Goal: Task Accomplishment & Management: Manage account settings

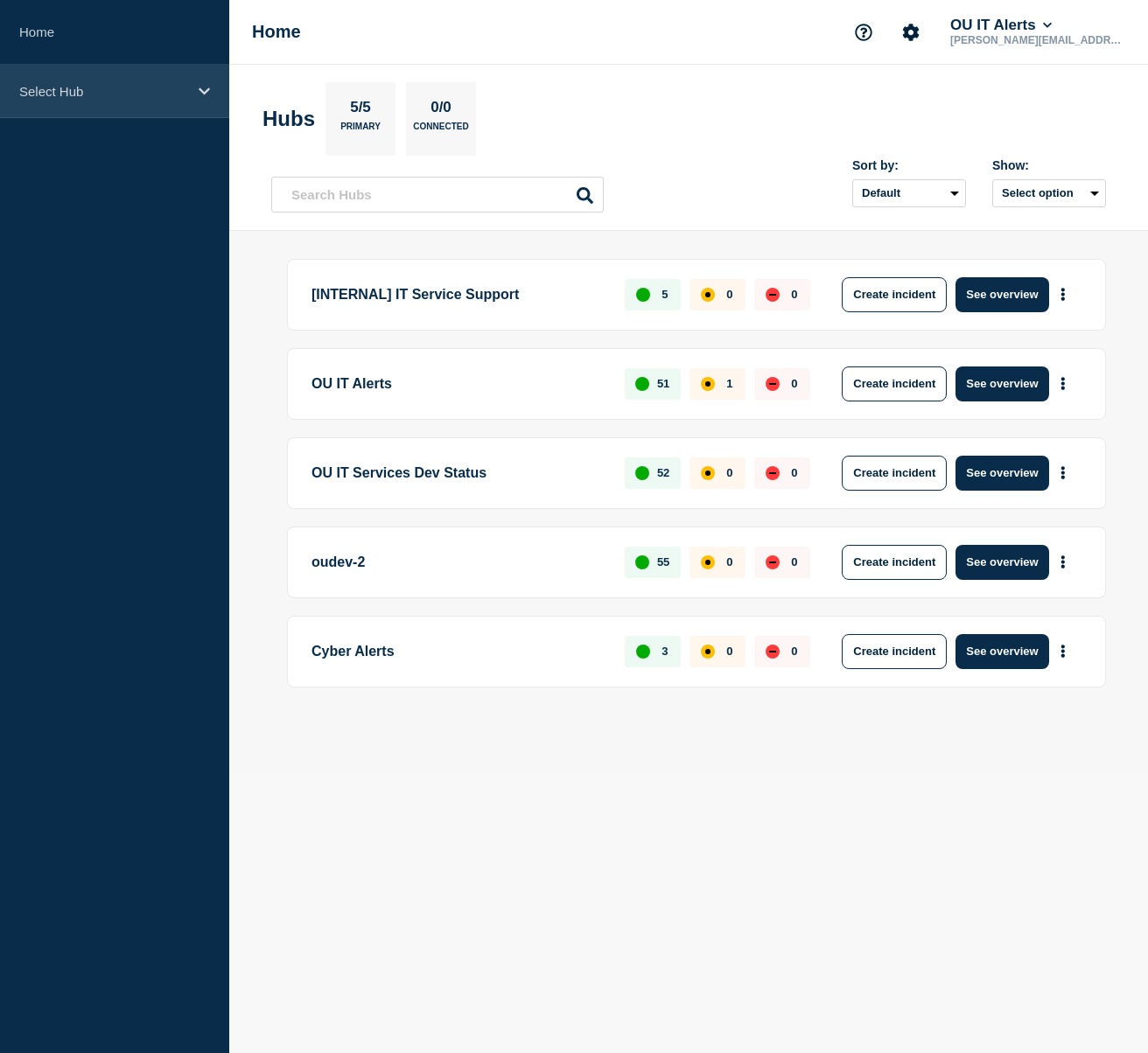
click at [163, 107] on div "Select Hub" at bounding box center [115, 91] width 230 height 54
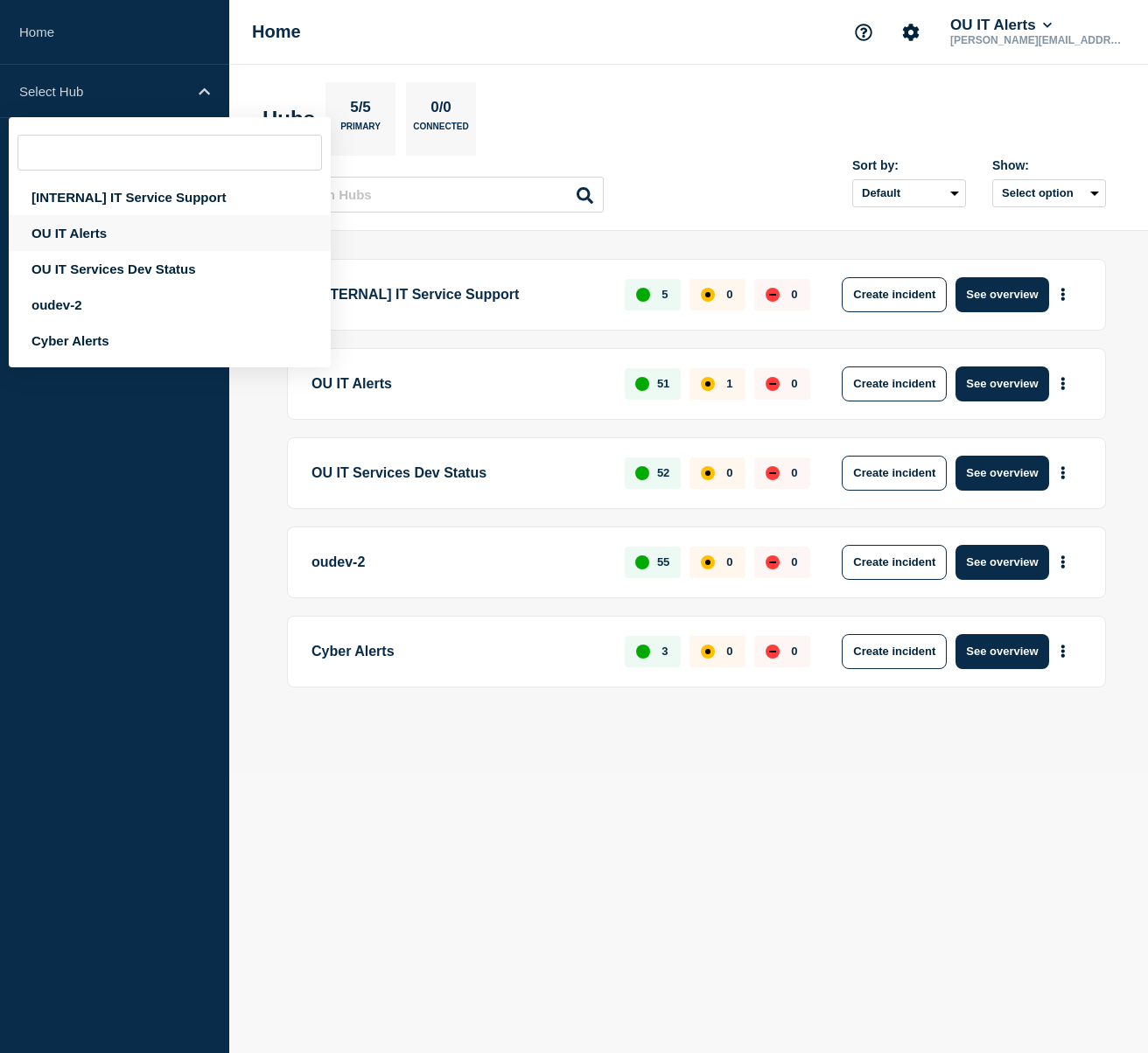
click at [136, 232] on div "OU IT Alerts" at bounding box center [169, 232] width 322 height 36
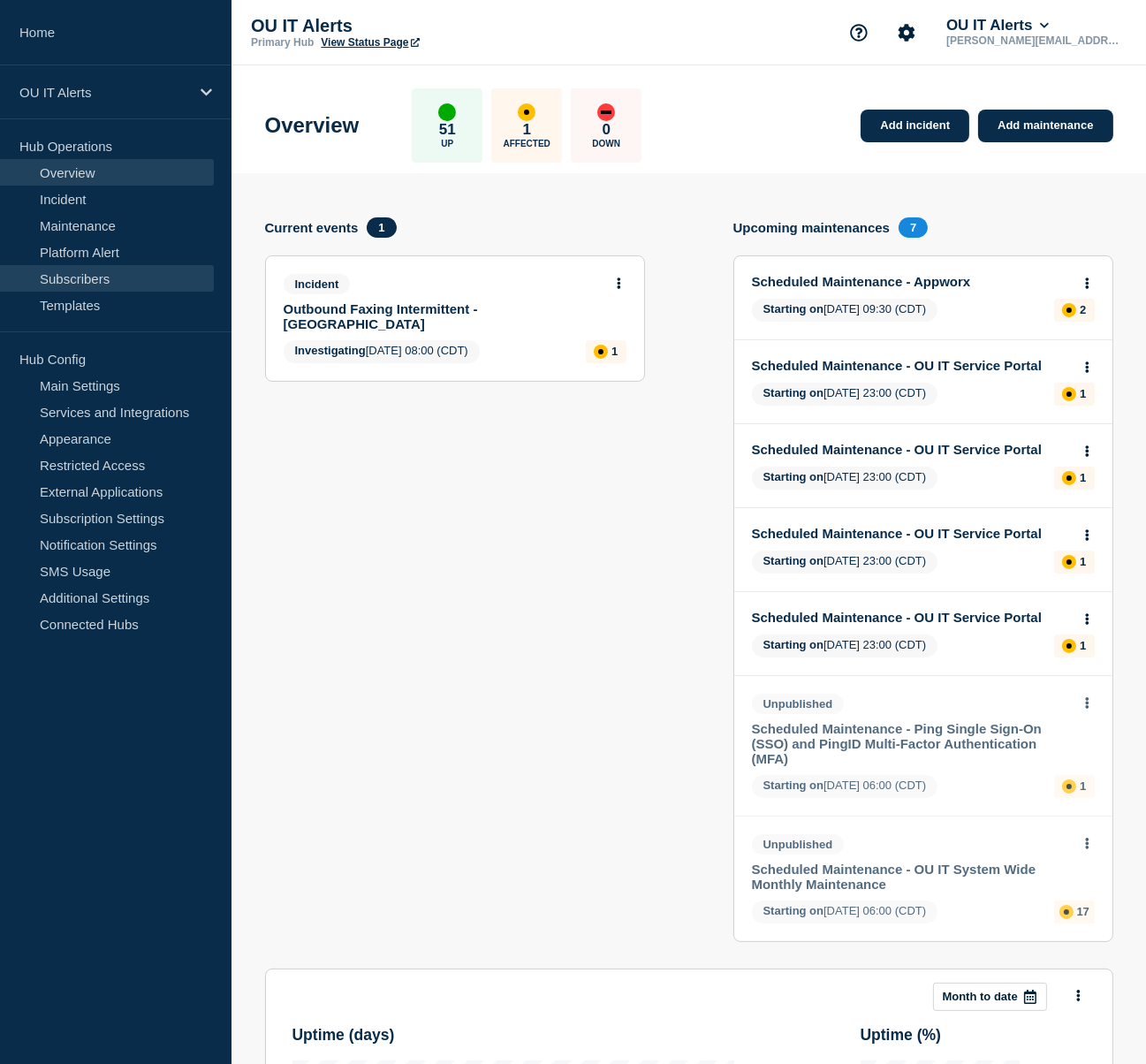
click at [105, 269] on link "Subscribers" at bounding box center [107, 278] width 214 height 27
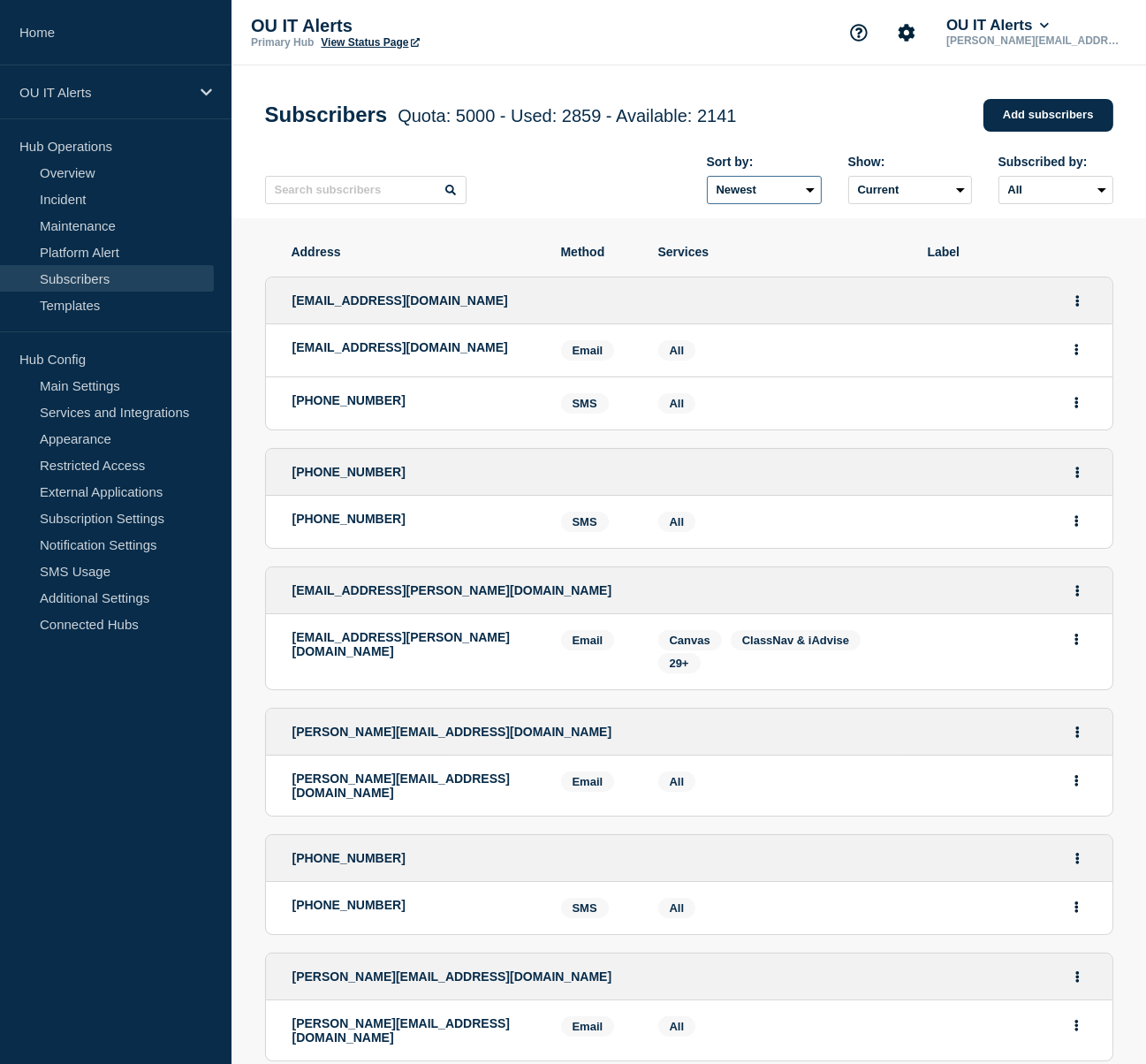
click at [798, 196] on select "Newest Oldest" at bounding box center [764, 190] width 115 height 29
click at [801, 193] on select "Newest Oldest" at bounding box center [764, 190] width 115 height 29
click at [897, 191] on select "Current Deleted Recently deleted" at bounding box center [910, 190] width 123 height 29
click at [850, 180] on select "Current Deleted Recently deleted" at bounding box center [910, 190] width 123 height 29
click at [877, 113] on div "Subscribers Quota: 5000 - Used: 2859 - Available: 2141 Quota Used Available 500…" at bounding box center [689, 115] width 849 height 53
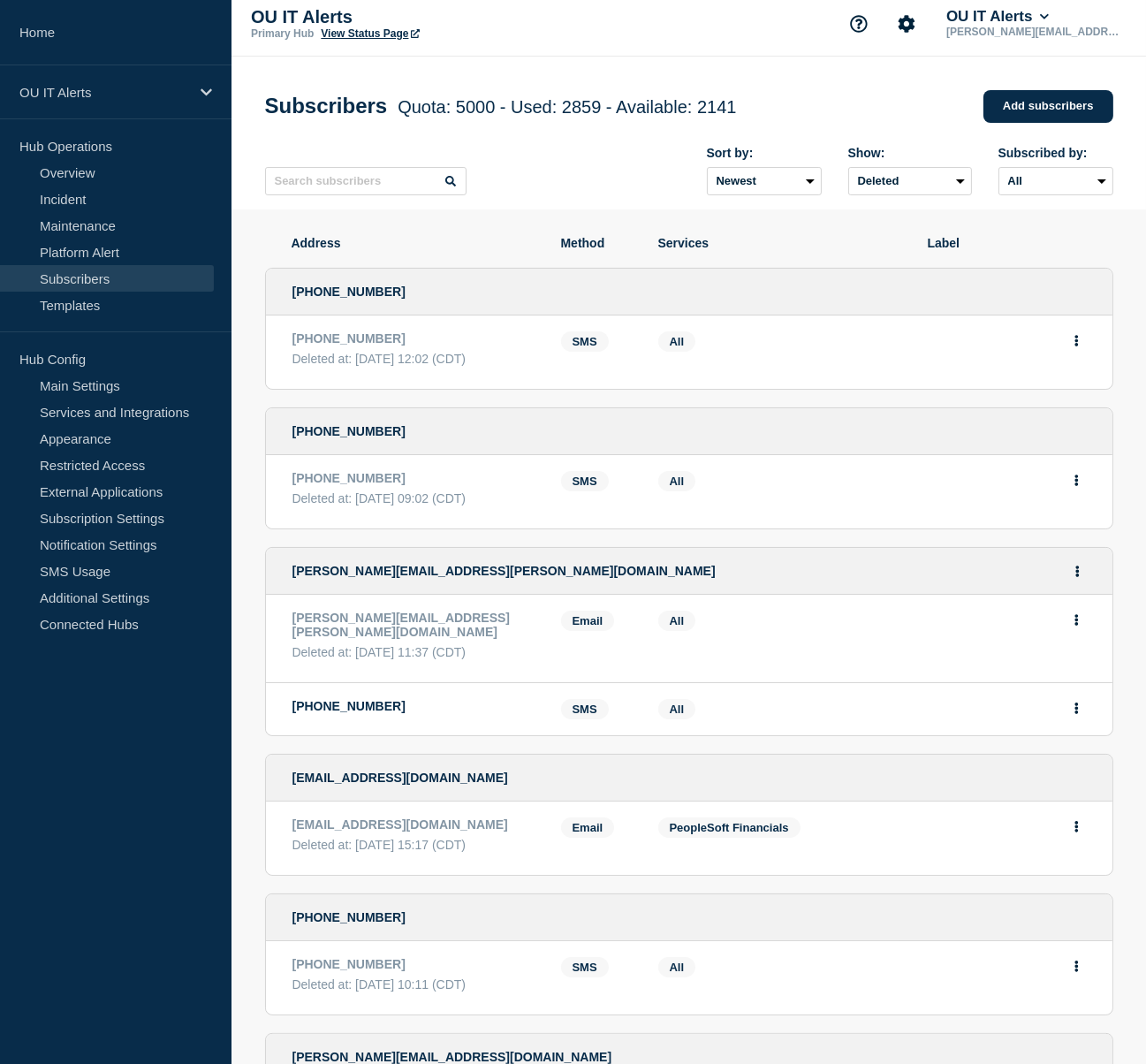
scroll to position [29, 0]
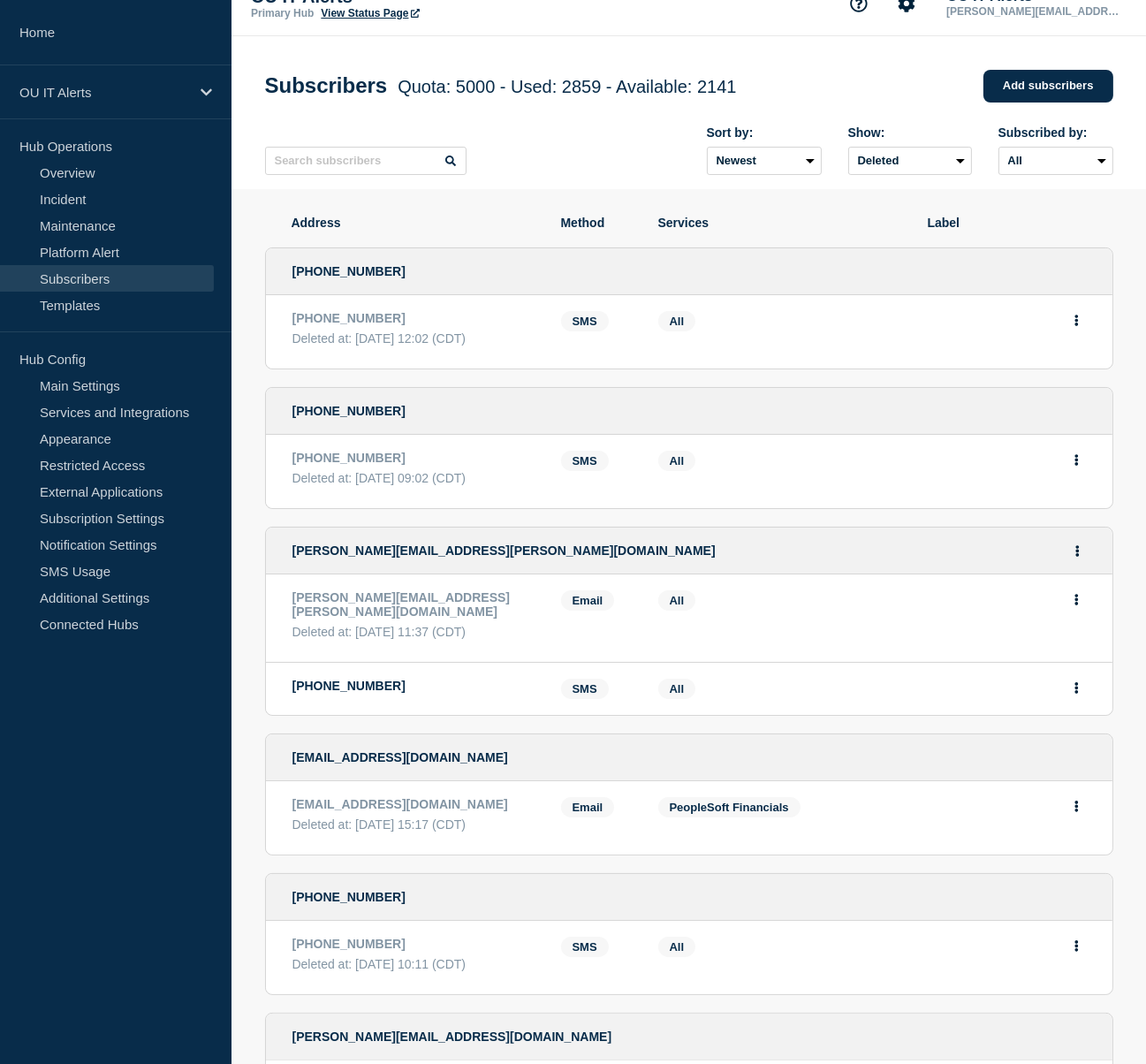
click at [654, 34] on div "OU IT Alerts Primary Hub View Status Page OU IT Alerts mackenzie-love@ou.edu" at bounding box center [689, 3] width 915 height 65
click at [960, 167] on select "Current Deleted Recently deleted" at bounding box center [910, 160] width 123 height 29
click at [850, 151] on select "Current Deleted Recently deleted" at bounding box center [910, 160] width 123 height 29
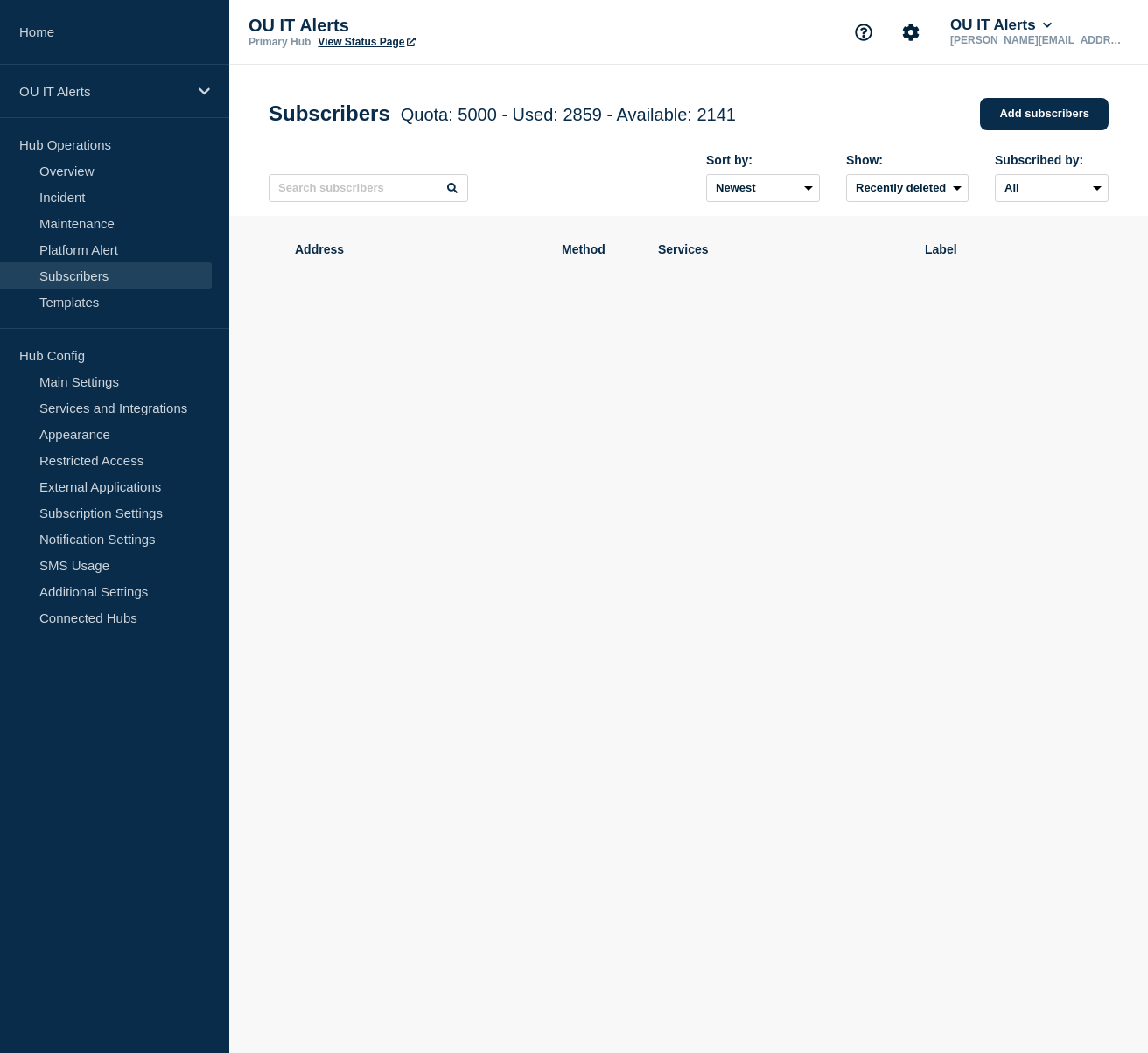
click at [1082, 49] on div "OU IT Alerts Primary Hub View Status Page OU IT Alerts mackenzie-love@ou.edu" at bounding box center [689, 32] width 918 height 65
click at [824, 370] on div "Address Method Services Label" at bounding box center [689, 331] width 840 height 230
click at [938, 187] on select "Current Deleted Recently deleted" at bounding box center [907, 188] width 122 height 28
click at [846, 179] on select "Current Deleted Recently deleted" at bounding box center [907, 188] width 122 height 28
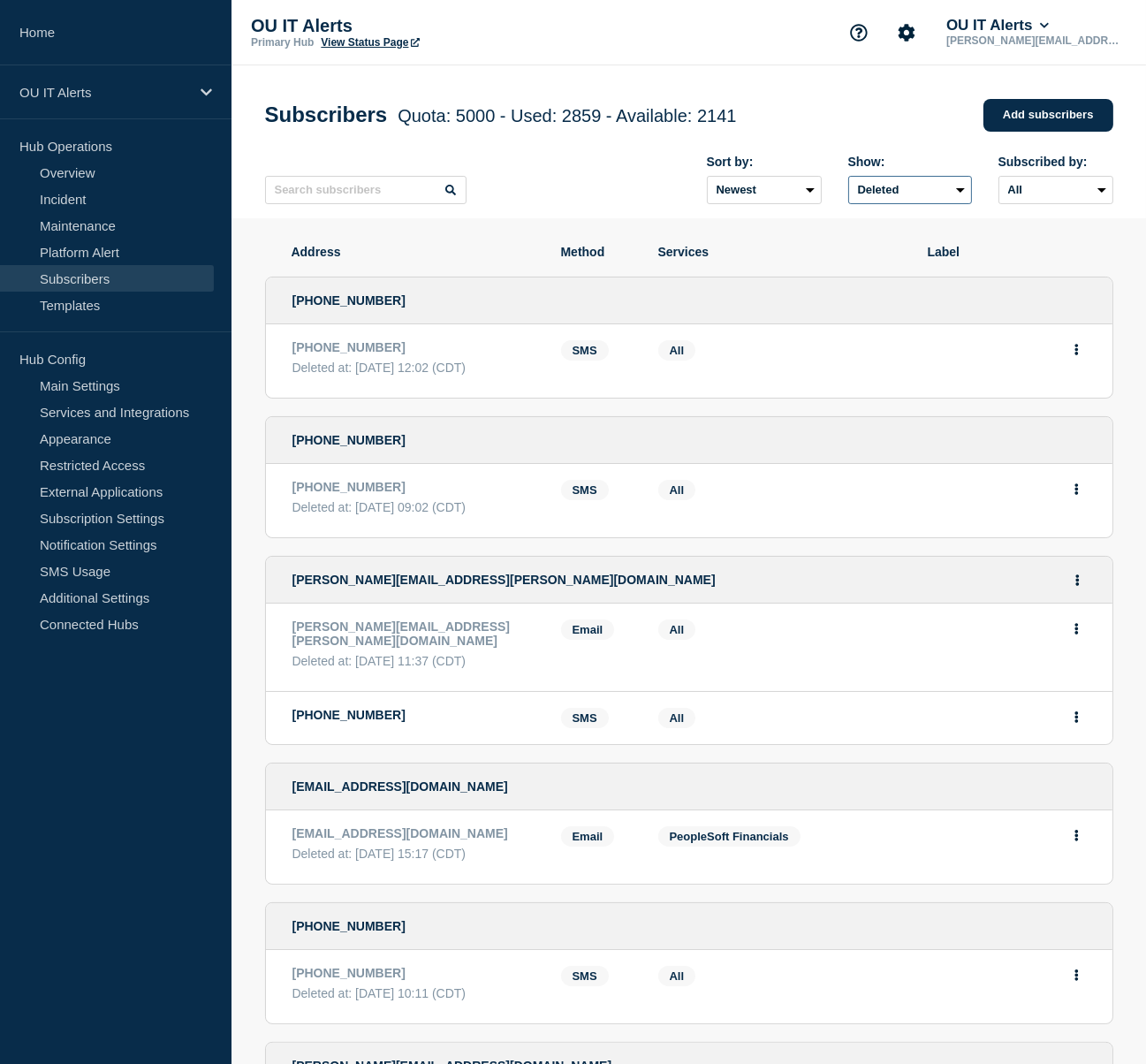
scroll to position [2967, 0]
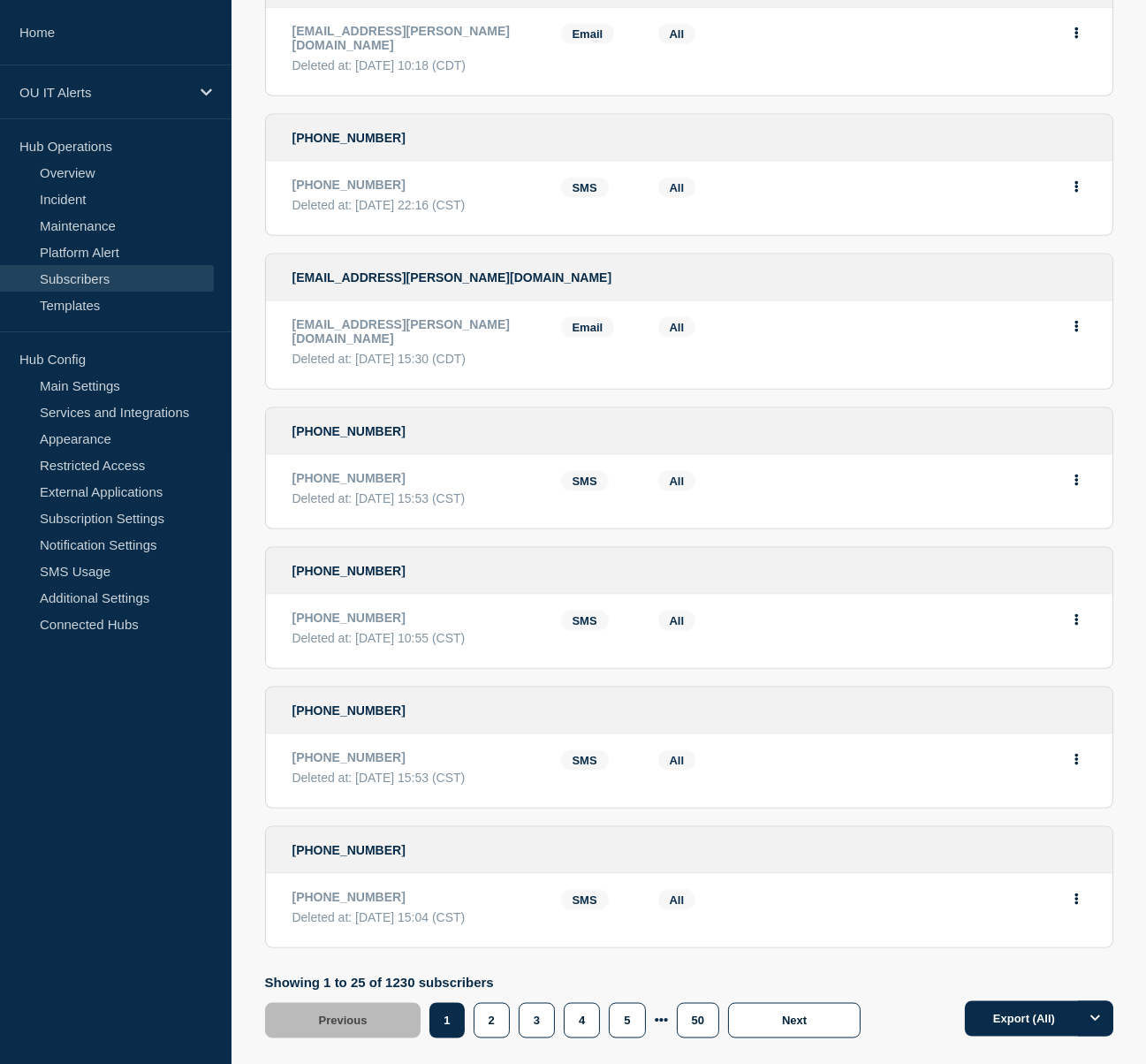
click at [169, 710] on aside "Home OU IT Alerts Hub Operations Overview Incident Maintenance Platform Alert S…" at bounding box center [116, 532] width 232 height 1064
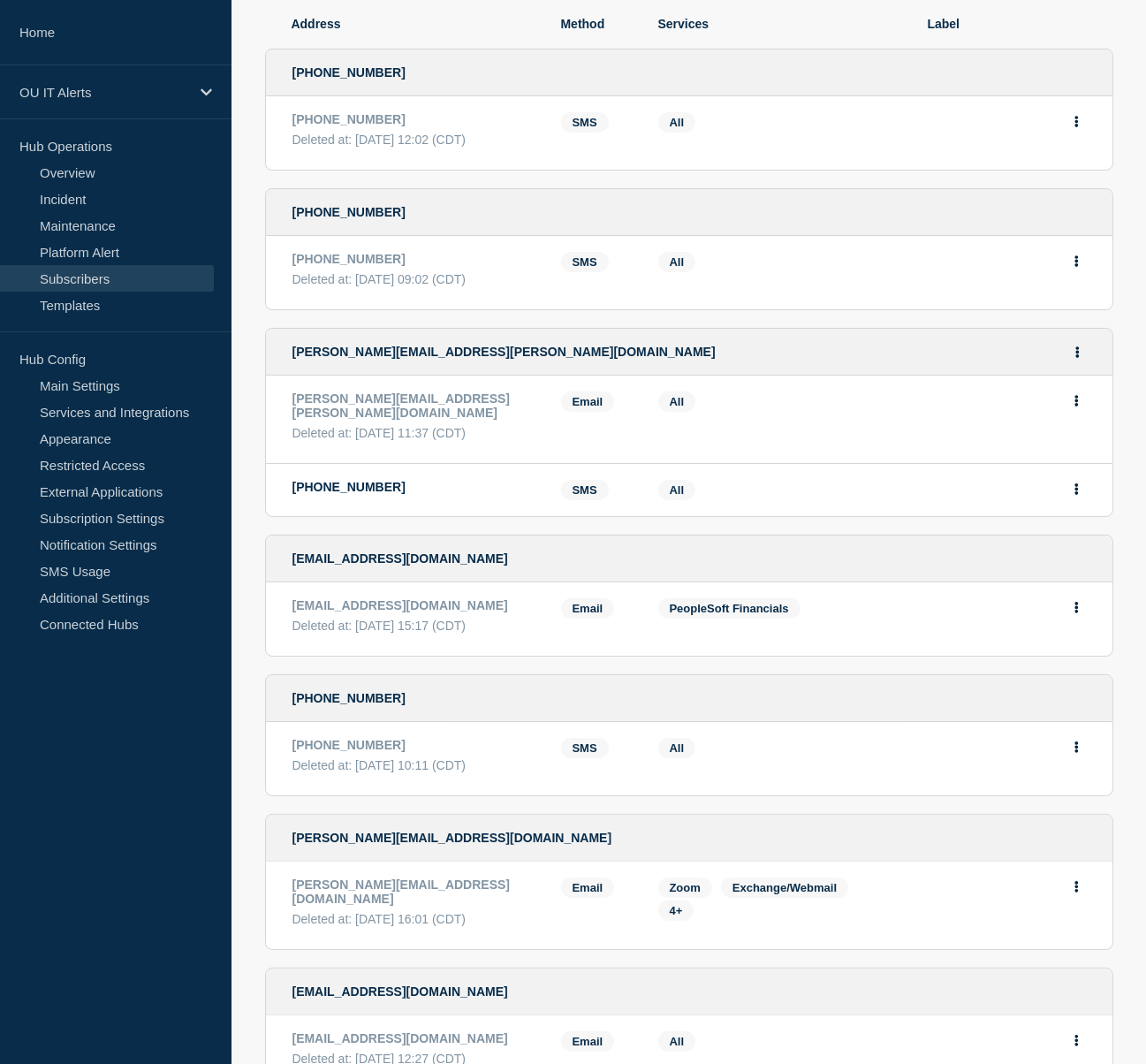
scroll to position [0, 0]
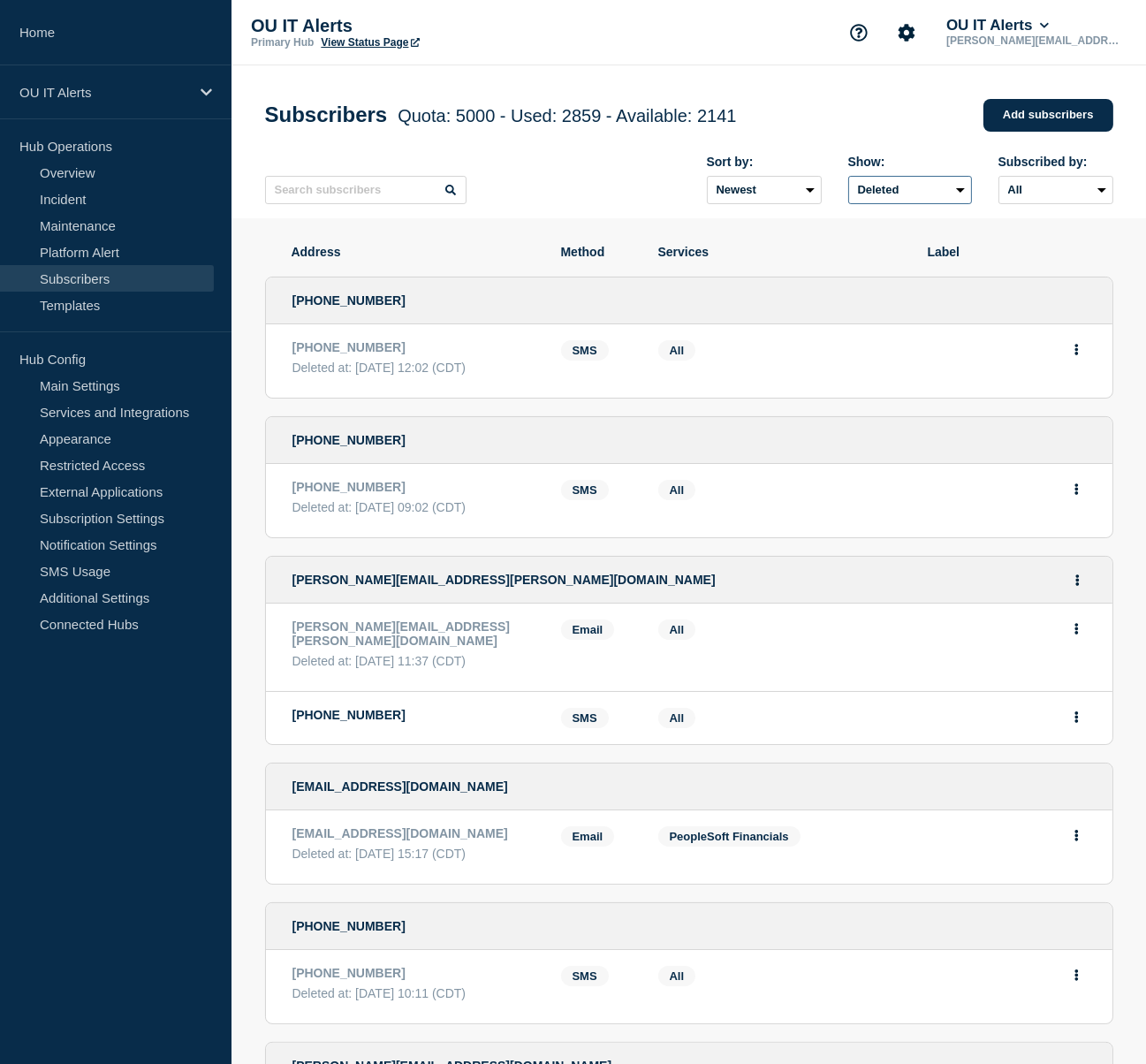
click at [955, 201] on select "Current Deleted Recently deleted" at bounding box center [910, 190] width 123 height 29
click at [850, 180] on select "Current Deleted Recently deleted" at bounding box center [910, 190] width 123 height 29
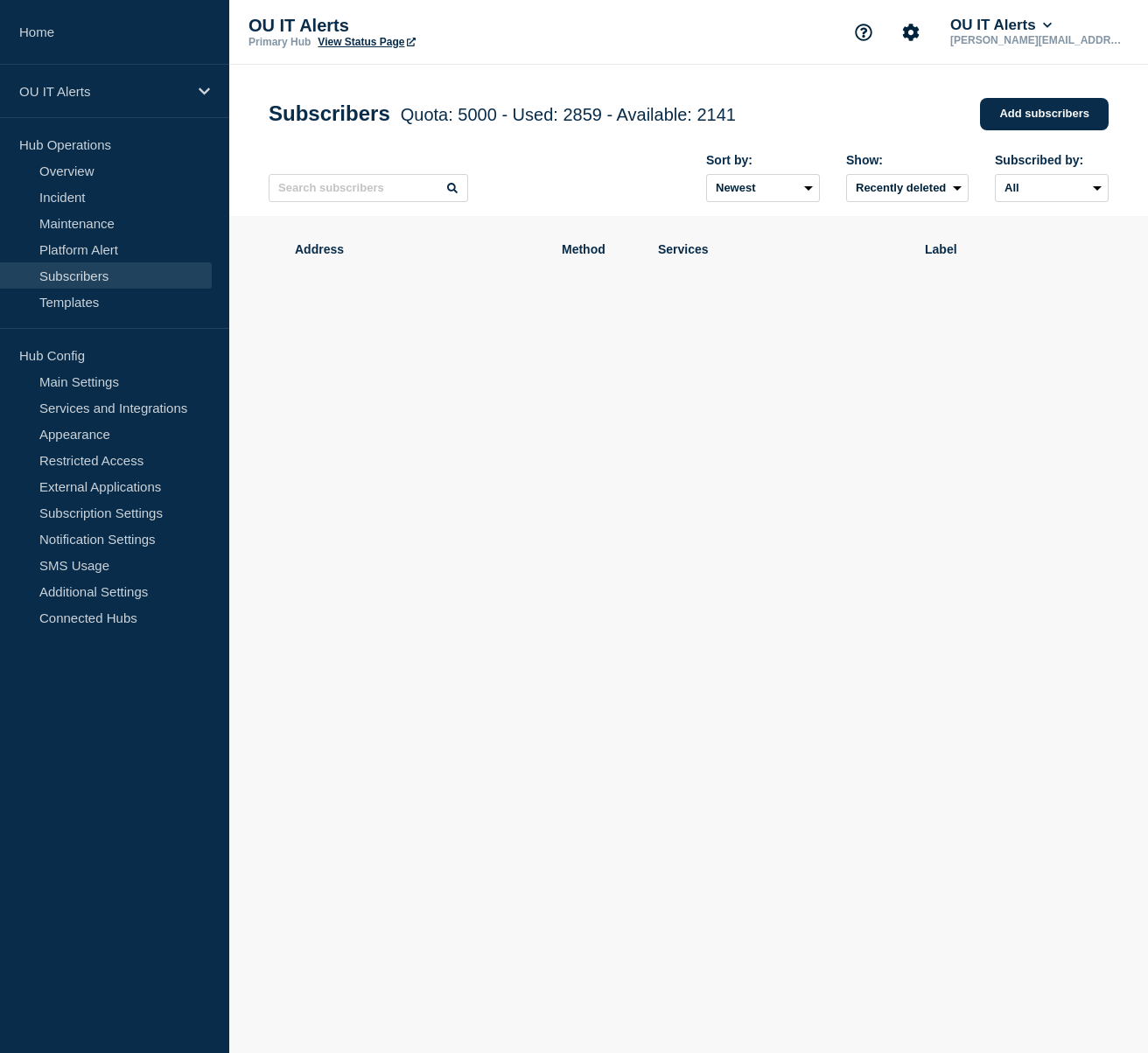
click at [563, 498] on body "Home OU IT Alerts Hub Operations Overview Incident Maintenance Platform Alert S…" at bounding box center [574, 526] width 1148 height 1053
click at [933, 199] on select "Current Deleted Recently deleted" at bounding box center [907, 188] width 122 height 28
select select "true"
click at [846, 179] on select "Current Deleted Recently deleted" at bounding box center [907, 188] width 122 height 28
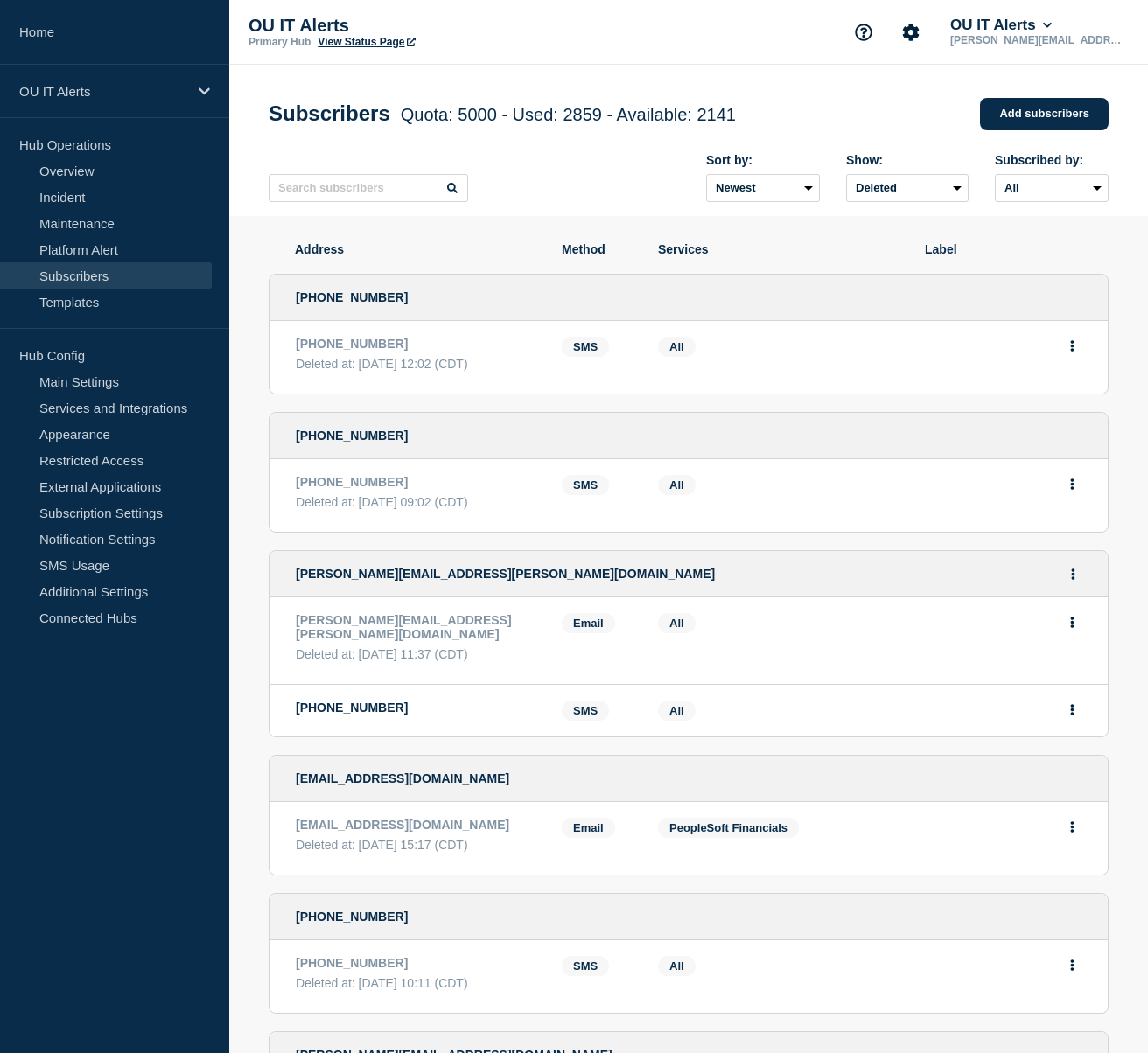
click at [920, 83] on div "Subscribers Quota: 5000 - Used: 2859 - Available: 2141 Quota Used Available 500…" at bounding box center [689, 140] width 879 height 151
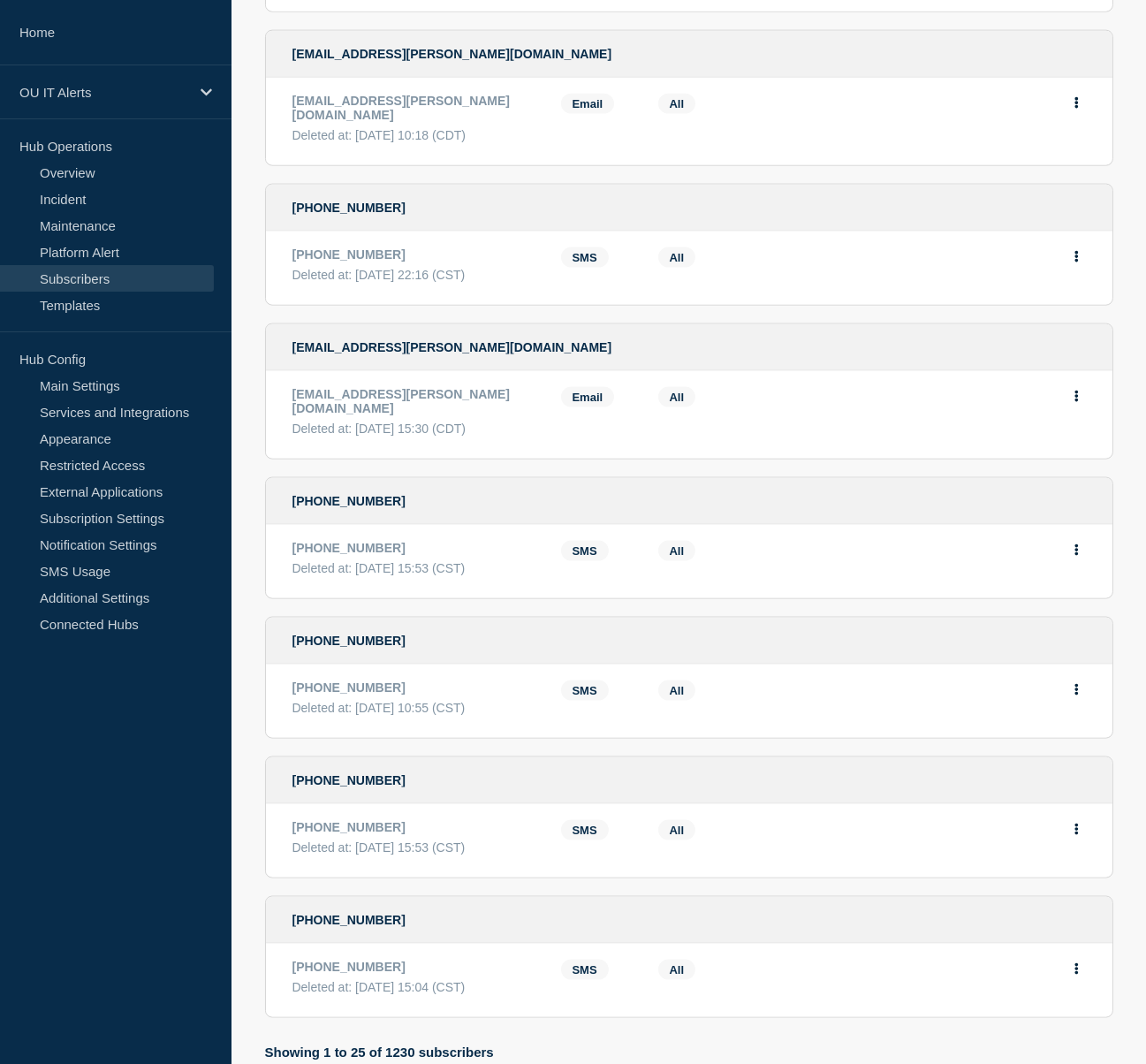
scroll to position [2967, 0]
